Goal: Task Accomplishment & Management: Use online tool/utility

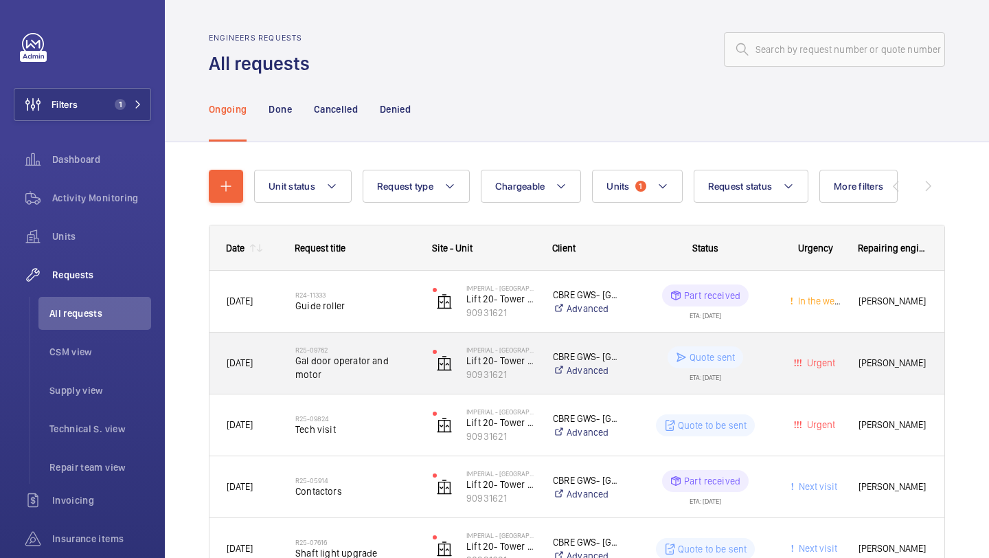
scroll to position [150, 0]
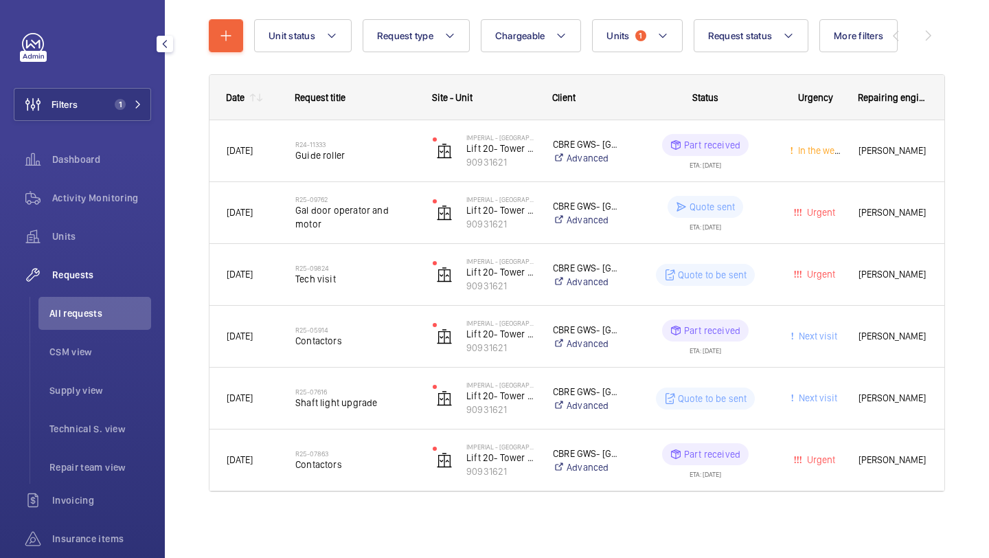
click at [115, 83] on div "Filters 1 Dashboard Activity Monitoring Units Requests All requests CSM view Su…" at bounding box center [82, 354] width 137 height 643
click at [113, 89] on button "Filters 1" at bounding box center [82, 104] width 137 height 33
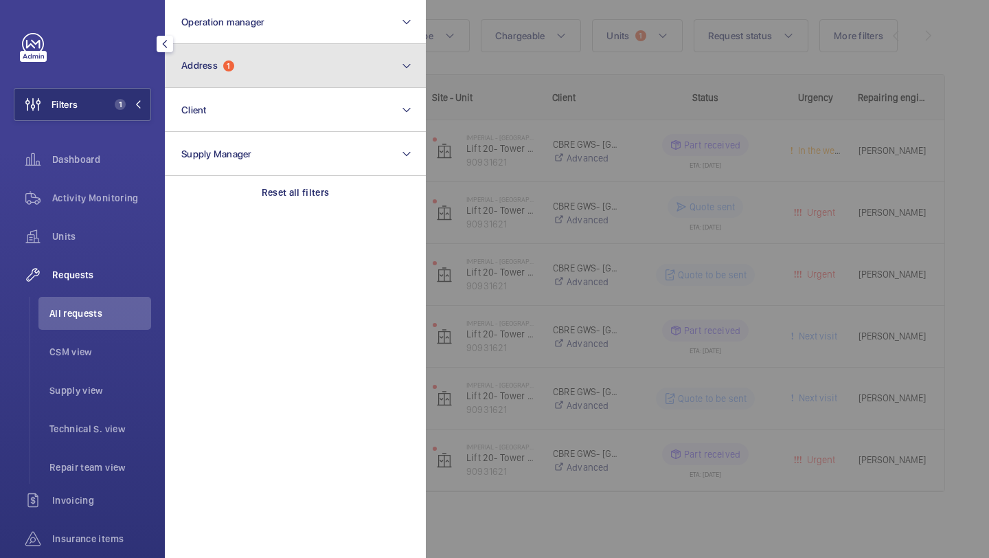
click at [235, 53] on button "Address 1" at bounding box center [295, 66] width 261 height 44
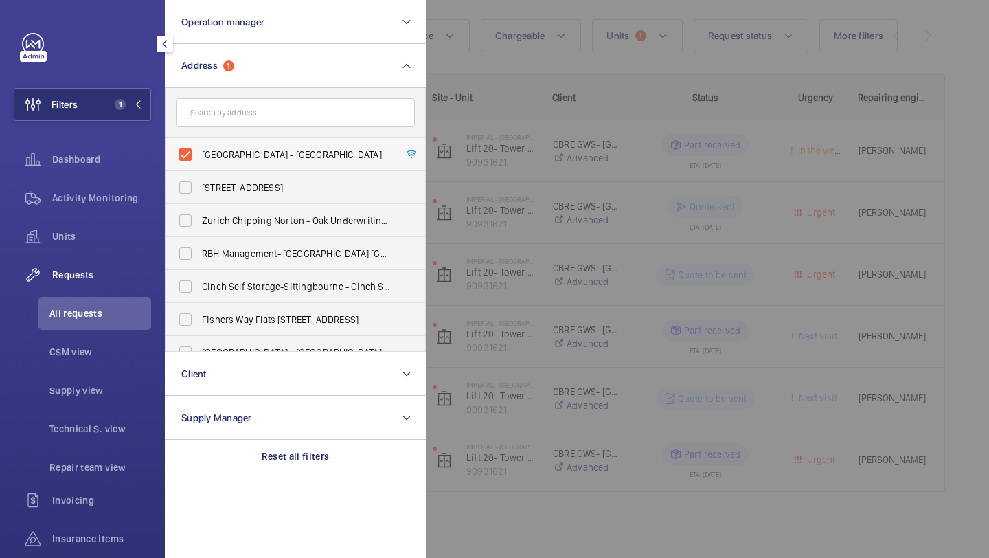
click at [246, 165] on label "[GEOGRAPHIC_DATA] - [GEOGRAPHIC_DATA]" at bounding box center [285, 154] width 239 height 33
click at [199, 165] on input "[GEOGRAPHIC_DATA] - [GEOGRAPHIC_DATA]" at bounding box center [185, 154] width 27 height 27
checkbox input "false"
click at [262, 113] on input "text" at bounding box center [295, 112] width 239 height 29
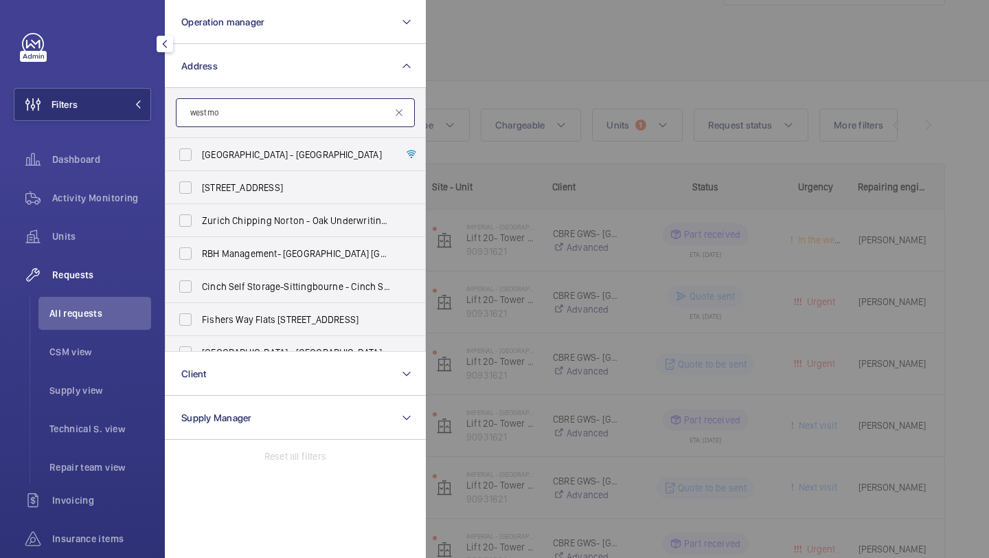
scroll to position [150, 0]
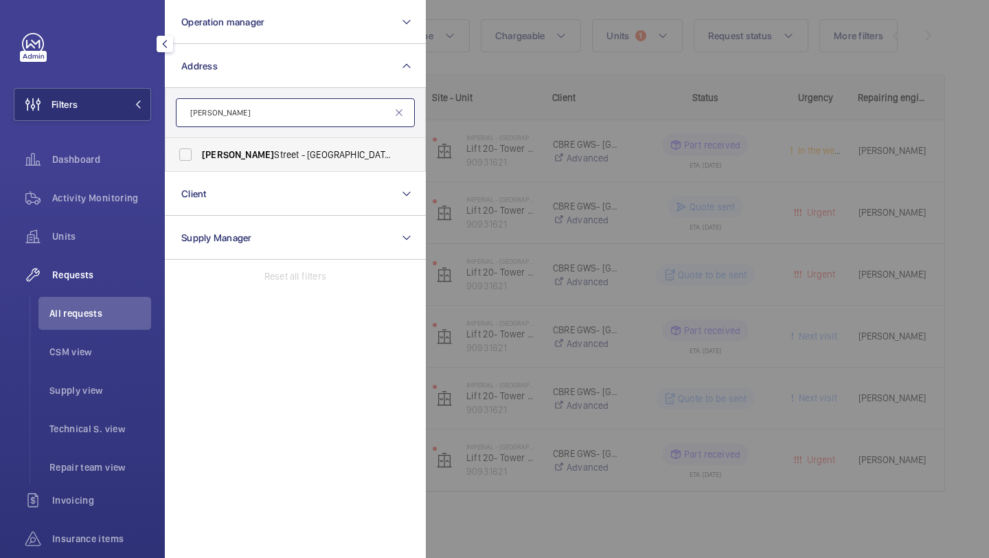
type input "[PERSON_NAME]"
click at [268, 160] on span "[PERSON_NAME][GEOGRAPHIC_DATA][STREET_ADDRESS][PERSON_NAME]" at bounding box center [296, 155] width 189 height 14
click at [199, 160] on input "[PERSON_NAME][GEOGRAPHIC_DATA][STREET_ADDRESS][PERSON_NAME]" at bounding box center [185, 154] width 27 height 27
checkbox input "true"
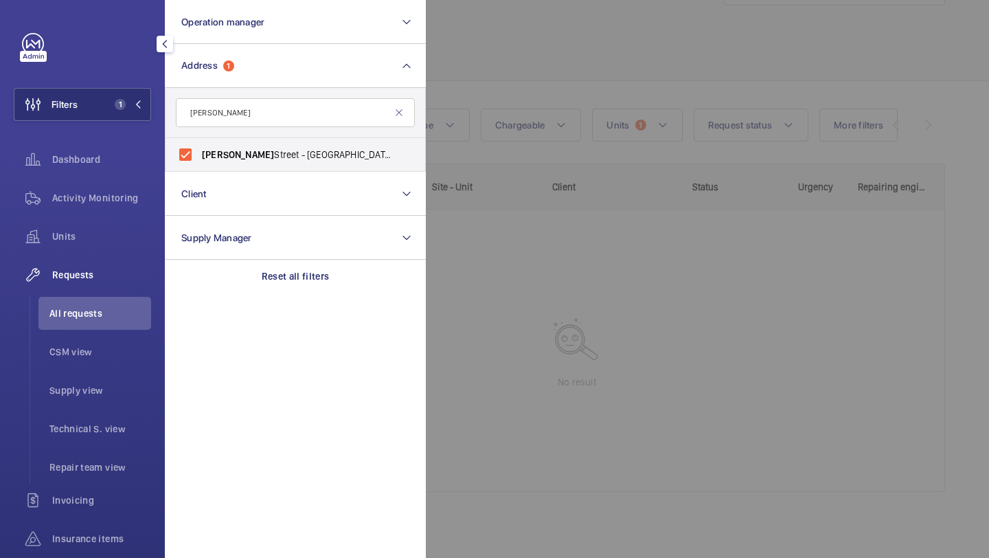
click at [496, 110] on div at bounding box center [920, 279] width 989 height 558
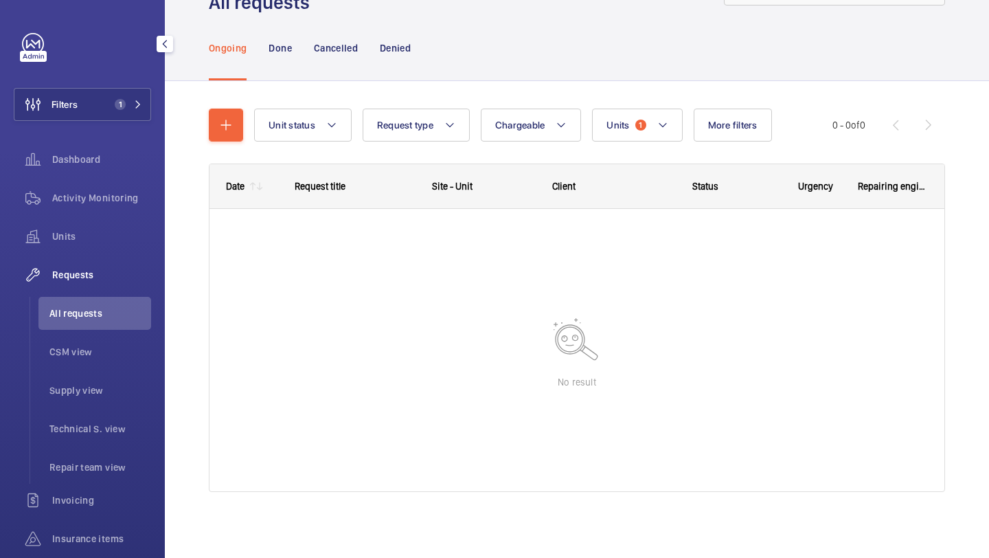
scroll to position [61, 0]
click at [89, 470] on span "Repair team view" at bounding box center [100, 467] width 102 height 14
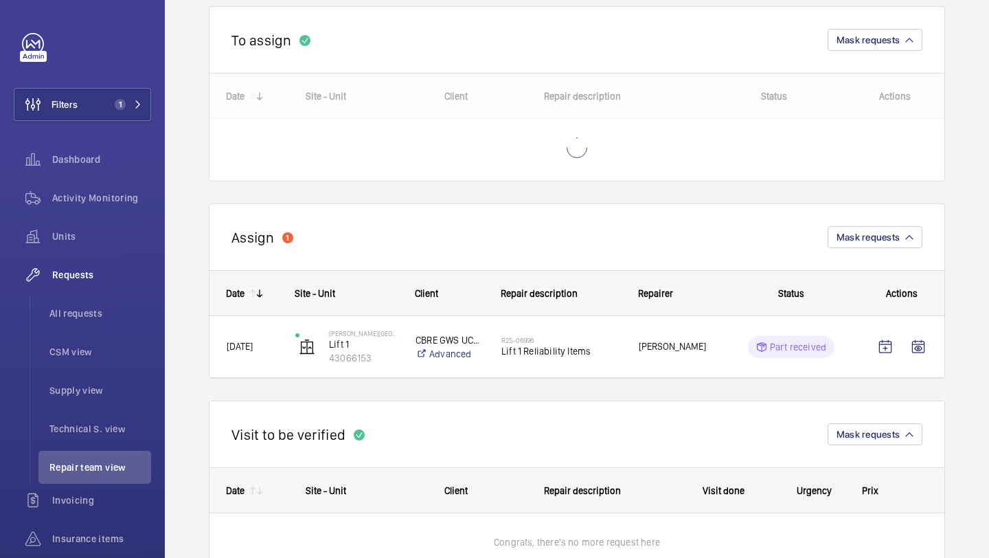
scroll to position [152, 0]
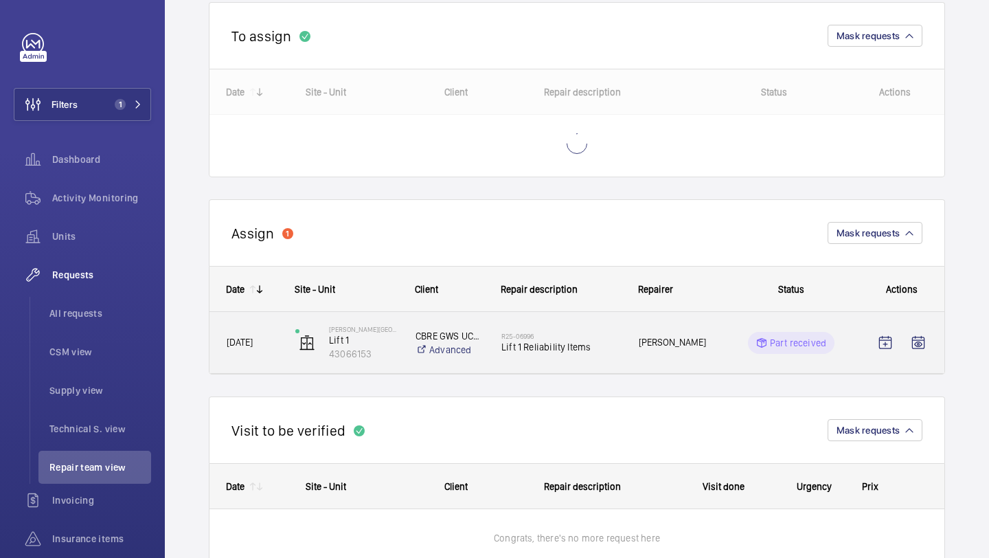
click at [596, 337] on h2 "R25-06996" at bounding box center [561, 336] width 120 height 8
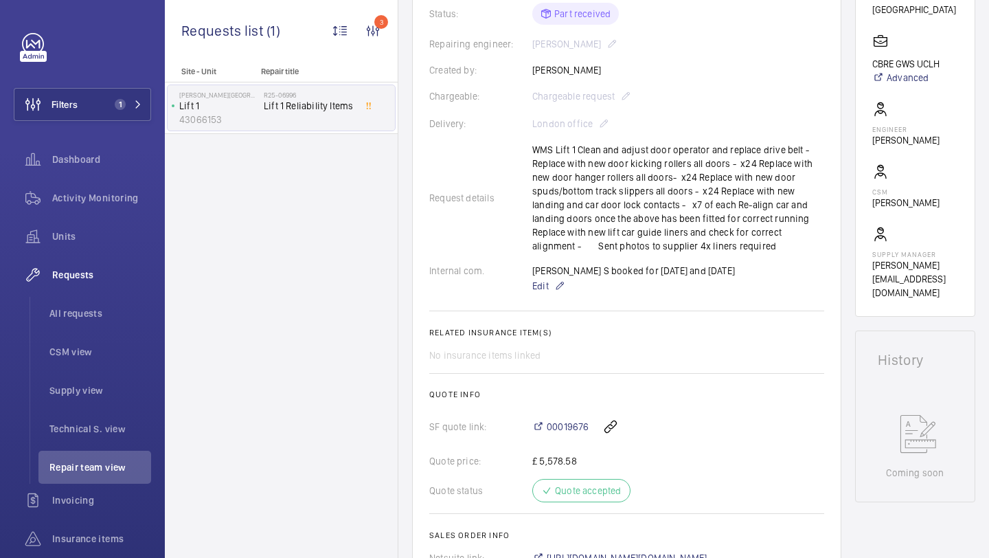
scroll to position [326, 0]
